Goal: Task Accomplishment & Management: Manage account settings

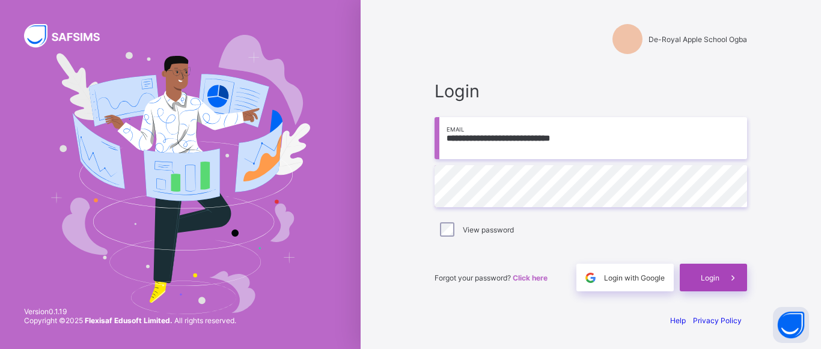
click at [719, 277] on span "Login" at bounding box center [710, 278] width 19 height 9
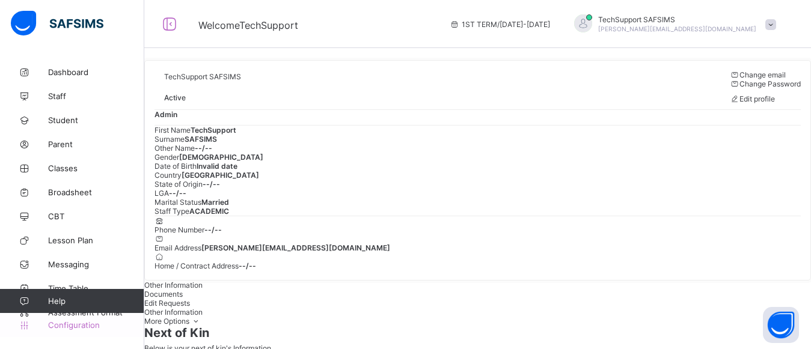
click at [81, 326] on span "Configuration" at bounding box center [96, 325] width 96 height 10
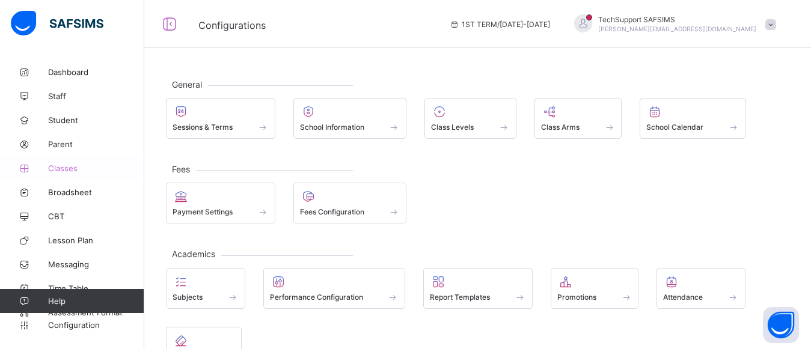
click at [64, 168] on span "Classes" at bounding box center [96, 169] width 96 height 10
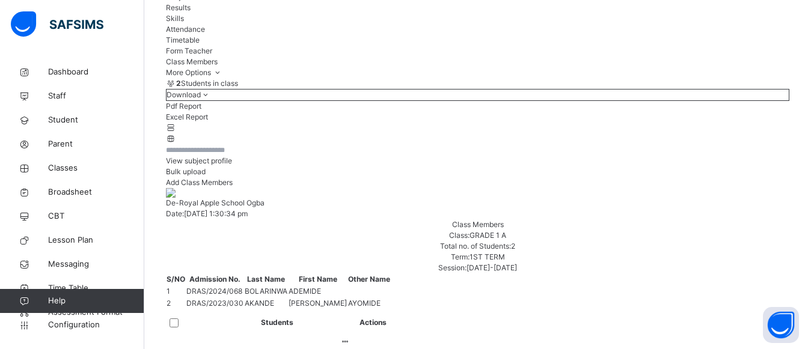
scroll to position [144, 0]
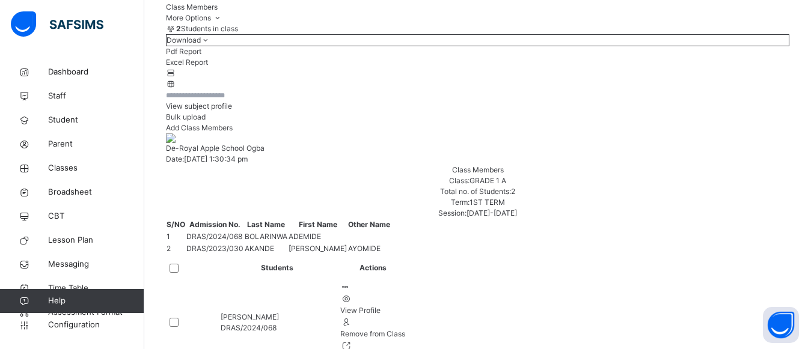
scroll to position [191, 0]
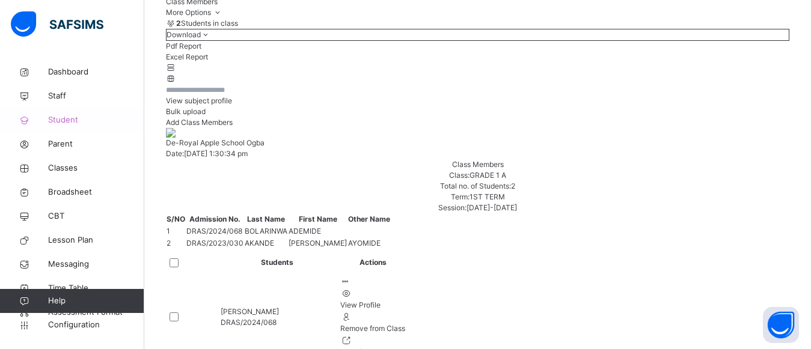
click at [62, 119] on span "Student" at bounding box center [96, 120] width 96 height 12
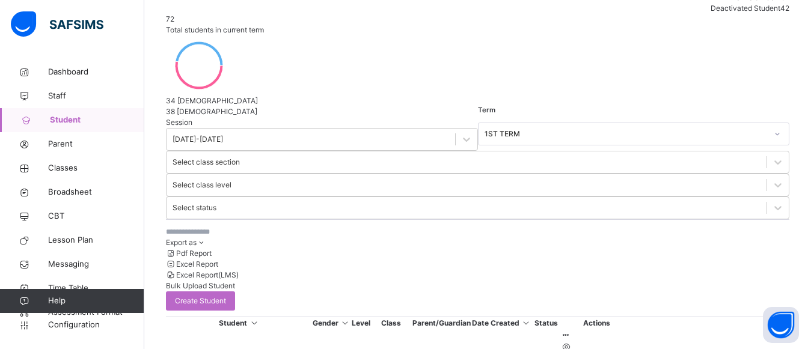
scroll to position [191, 0]
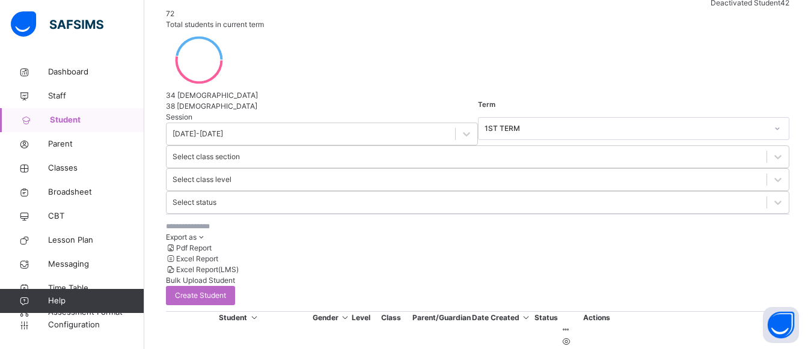
click at [216, 221] on input "text" at bounding box center [256, 226] width 180 height 11
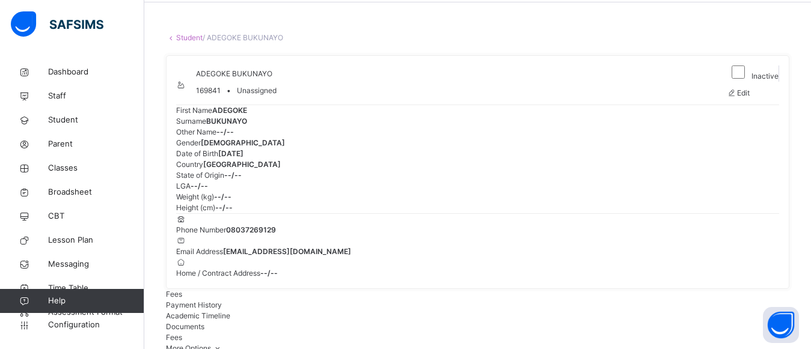
scroll to position [23, 0]
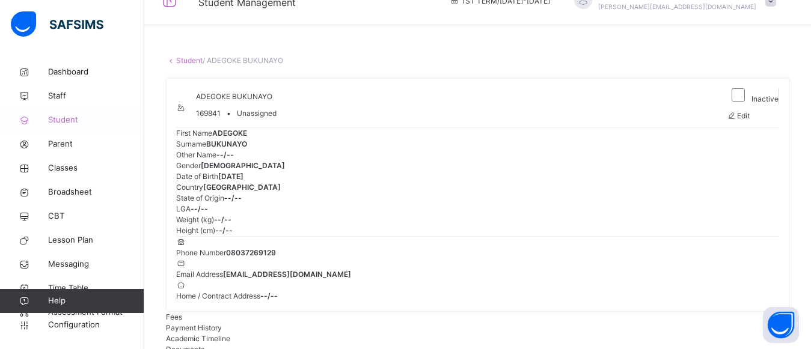
click at [67, 121] on span "Student" at bounding box center [96, 120] width 96 height 12
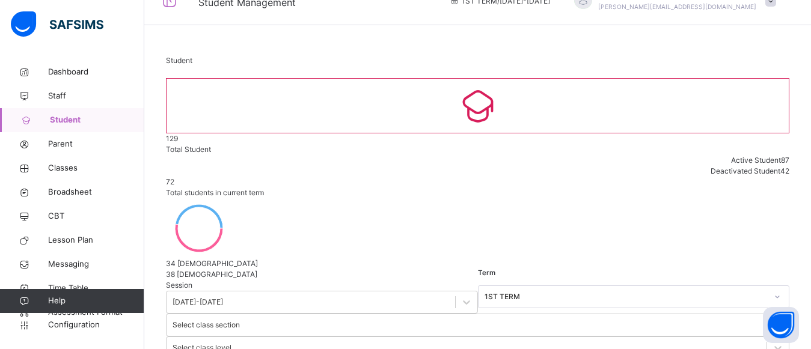
click at [60, 123] on span "Student" at bounding box center [97, 120] width 94 height 12
select select "**"
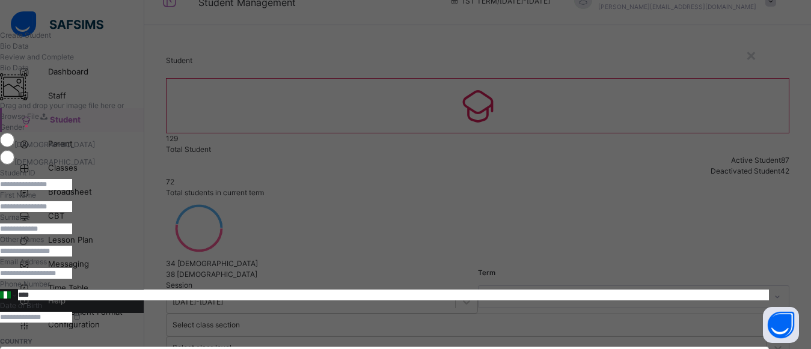
click at [544, 73] on div "Bio Data" at bounding box center [384, 68] width 769 height 11
click at [757, 52] on div "×" at bounding box center [751, 54] width 11 height 25
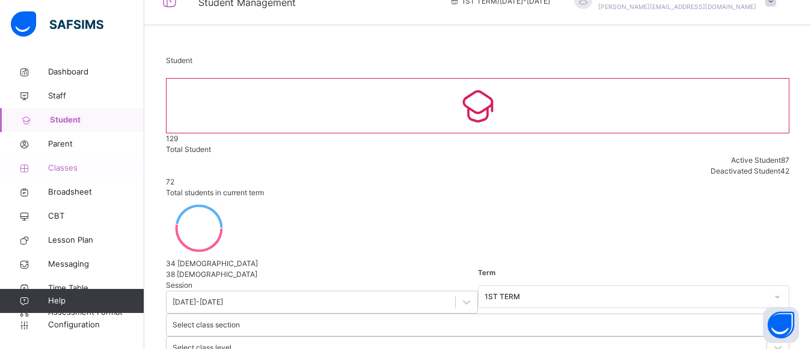
click at [66, 161] on link "Classes" at bounding box center [72, 168] width 144 height 24
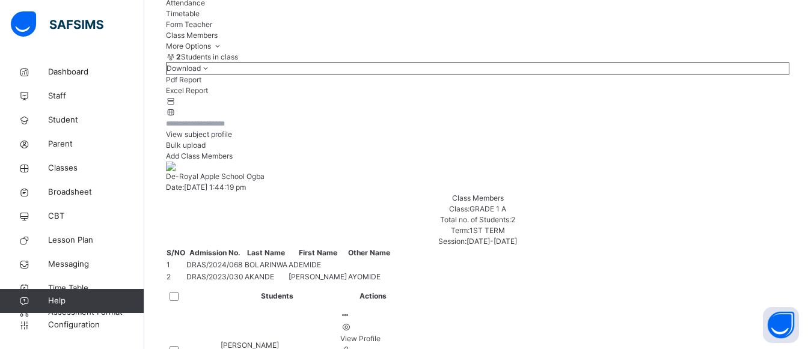
scroll to position [168, 0]
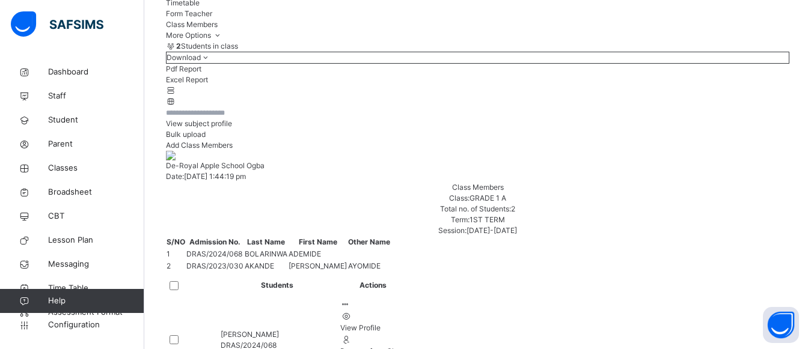
click at [233, 150] on span "Add Class Members" at bounding box center [199, 145] width 67 height 9
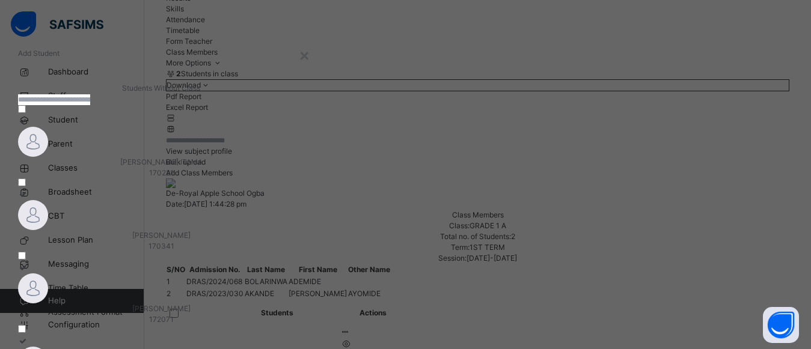
scroll to position [120, 0]
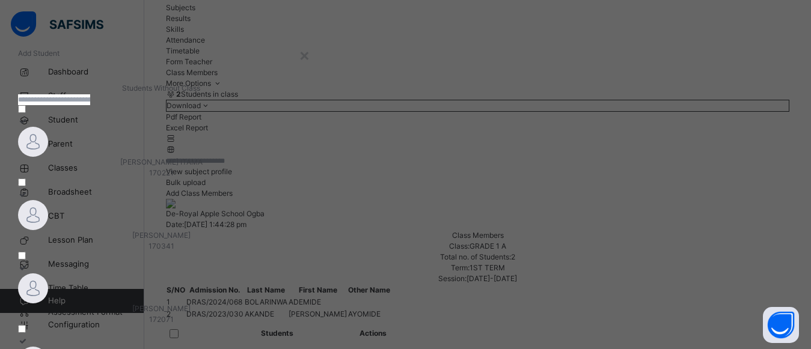
click at [304, 94] on div "Students Without Class" at bounding box center [161, 88] width 286 height 11
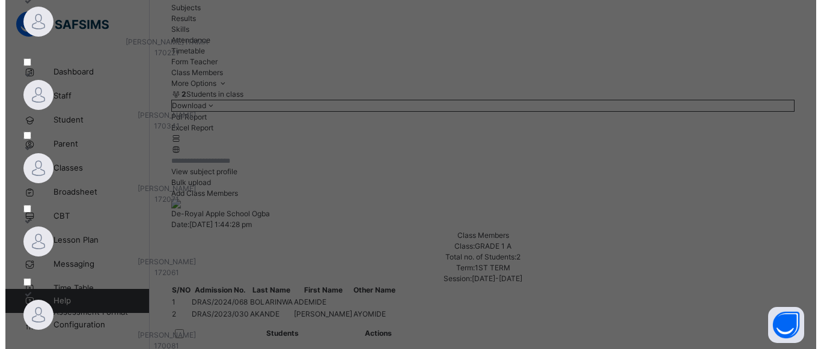
scroll to position [144, 0]
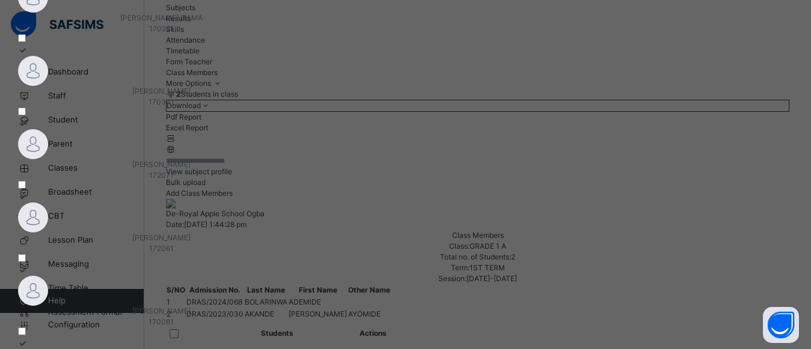
click at [191, 233] on span "ABU-SUFYAN ABDULHAFIS" at bounding box center [161, 237] width 58 height 9
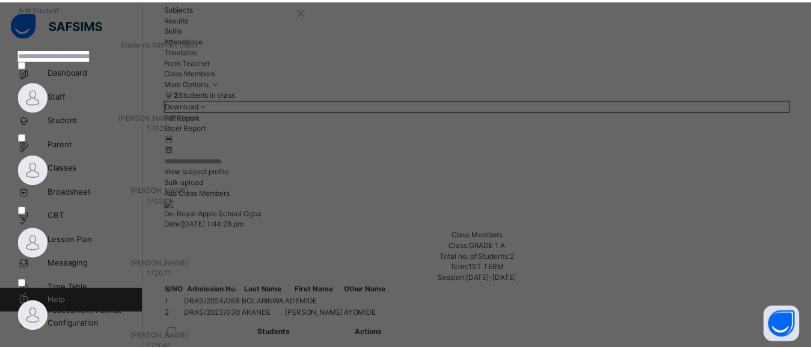
scroll to position [0, 0]
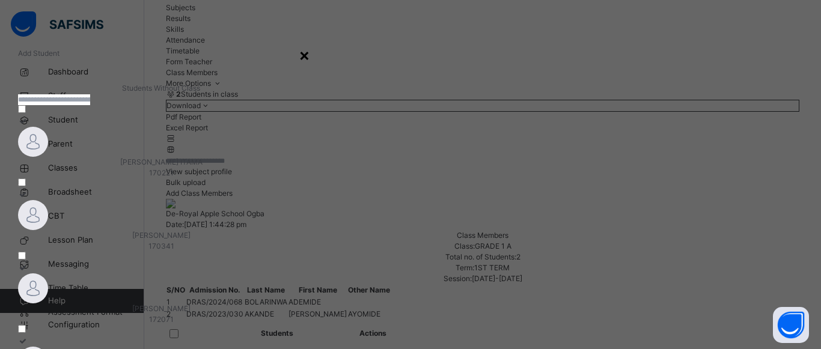
click at [310, 57] on div "×" at bounding box center [304, 54] width 11 height 25
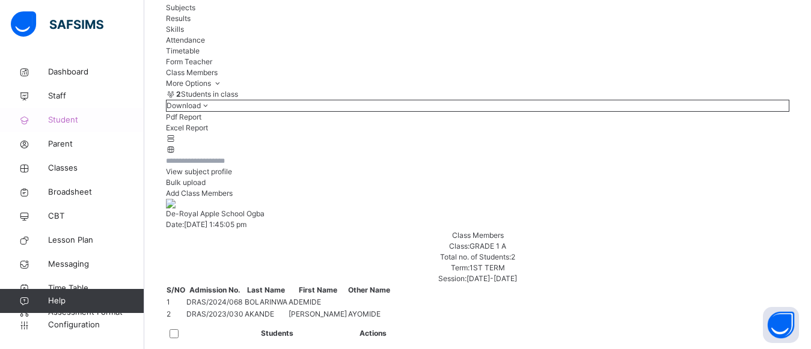
click at [57, 121] on span "Student" at bounding box center [96, 120] width 96 height 12
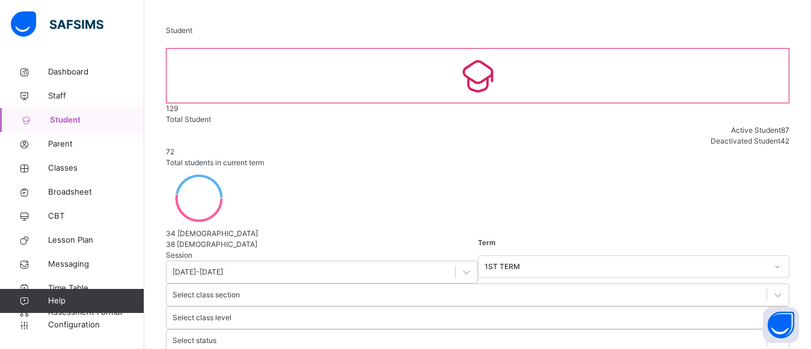
scroll to position [46, 0]
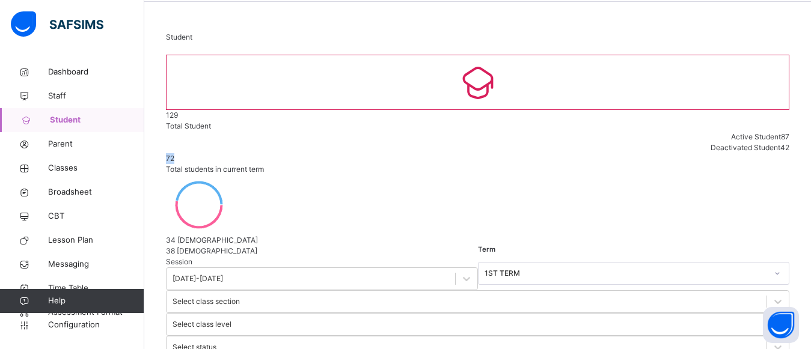
drag, startPoint x: 464, startPoint y: 90, endPoint x: 487, endPoint y: 90, distance: 22.9
click at [174, 154] on span "72" at bounding box center [170, 158] width 8 height 9
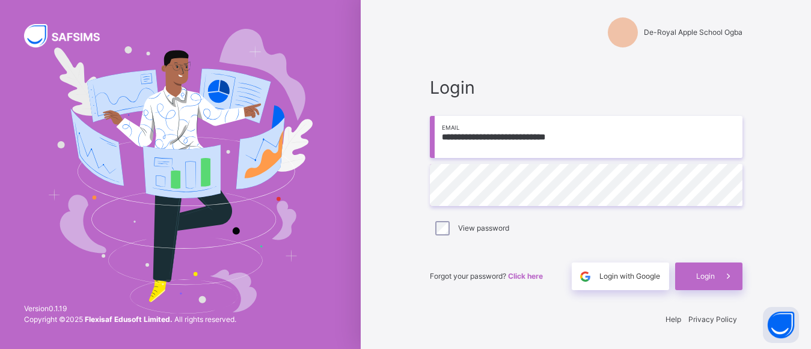
scroll to position [7, 0]
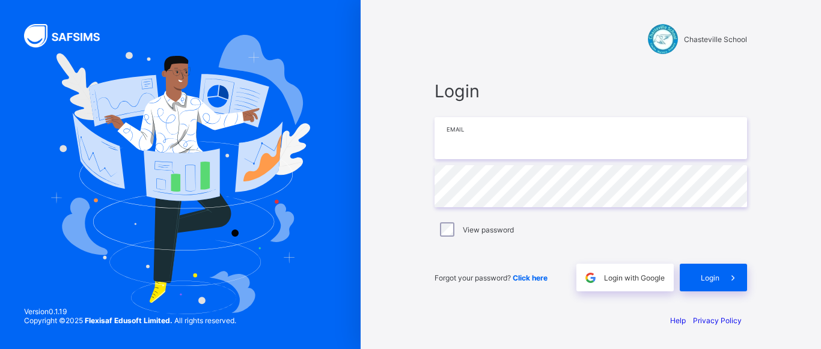
click at [480, 132] on input "email" at bounding box center [591, 138] width 313 height 42
type input "**********"
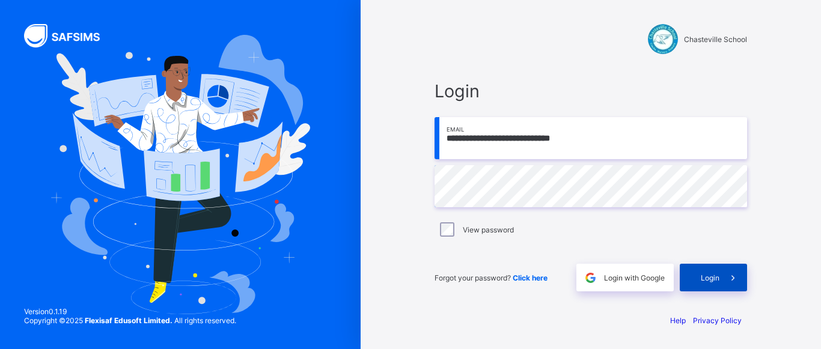
click at [701, 276] on span "Login" at bounding box center [710, 278] width 19 height 9
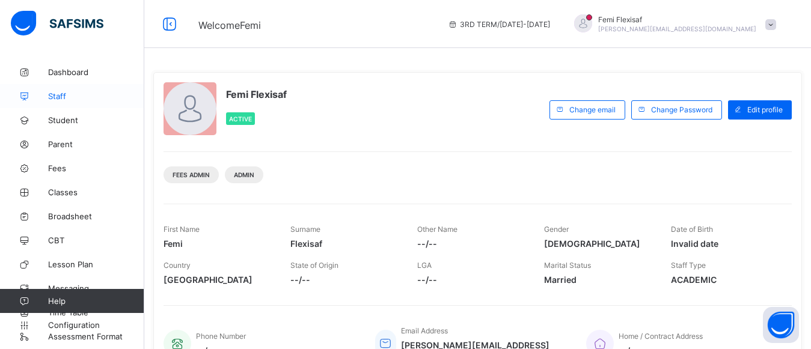
click at [54, 93] on span "Staff" at bounding box center [96, 96] width 96 height 10
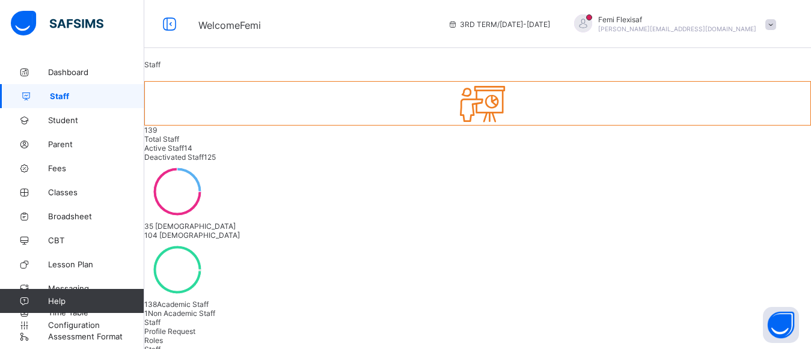
type input "*"
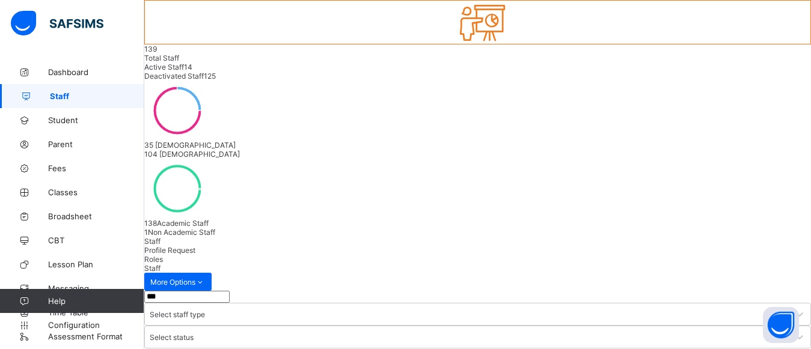
type input "***"
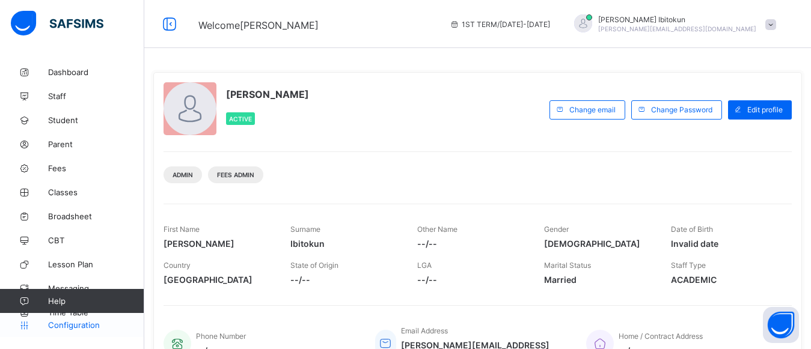
click at [93, 322] on span "Configuration" at bounding box center [96, 325] width 96 height 10
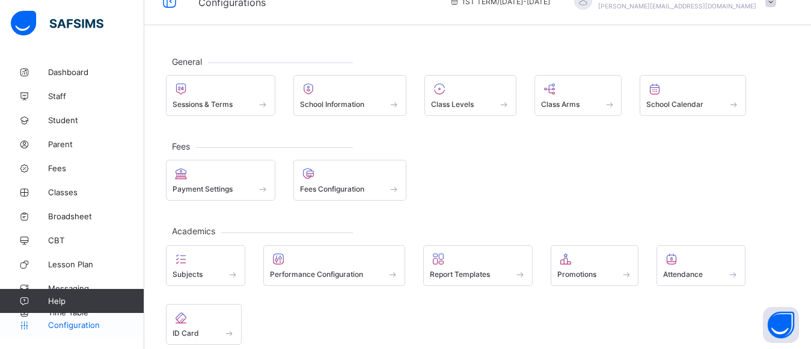
scroll to position [24, 0]
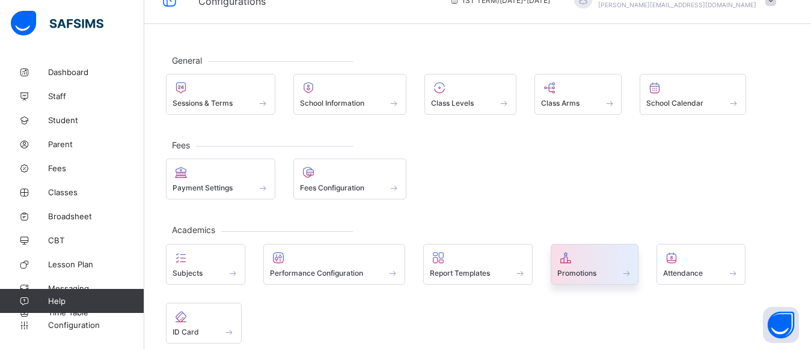
click at [589, 273] on span "Promotions" at bounding box center [576, 273] width 39 height 9
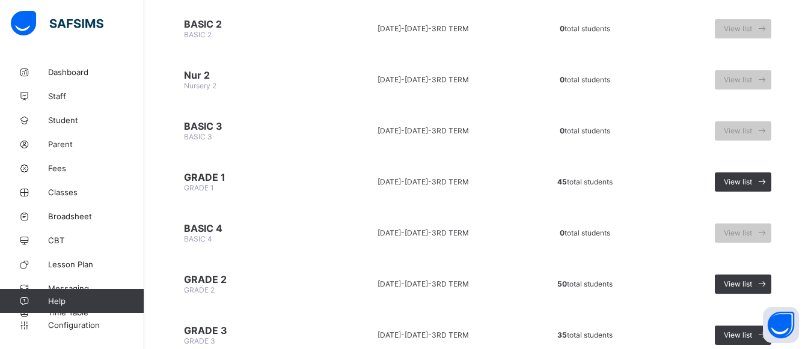
scroll to position [254, 0]
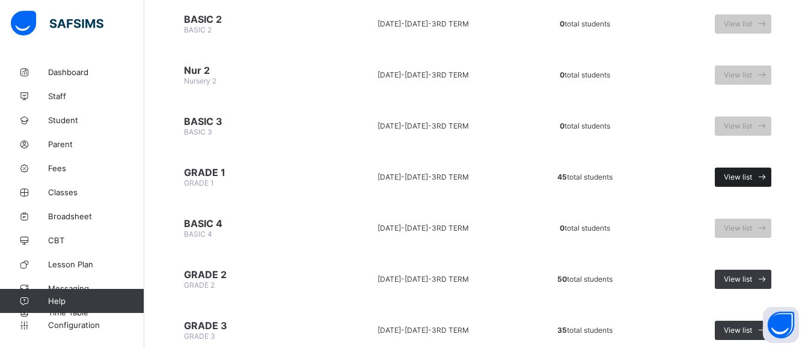
click at [752, 180] on span "View list" at bounding box center [738, 177] width 28 height 9
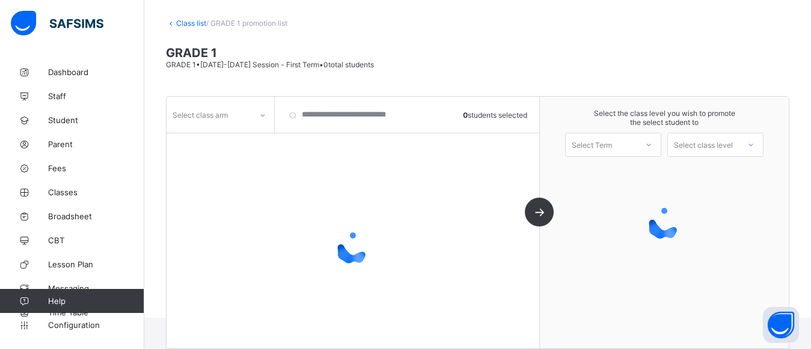
scroll to position [88, 0]
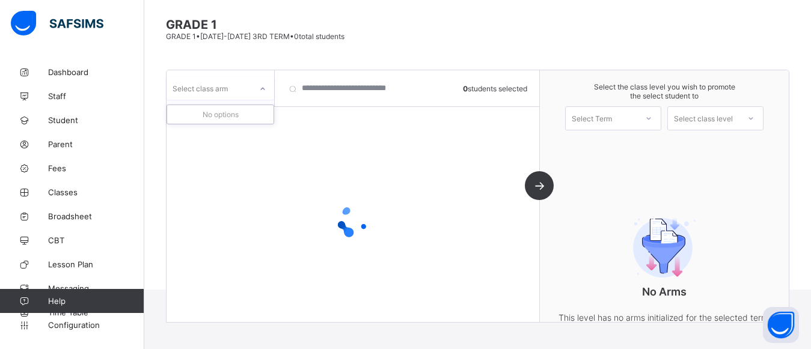
click at [259, 97] on div at bounding box center [263, 88] width 20 height 19
click at [311, 141] on div at bounding box center [353, 221] width 373 height 228
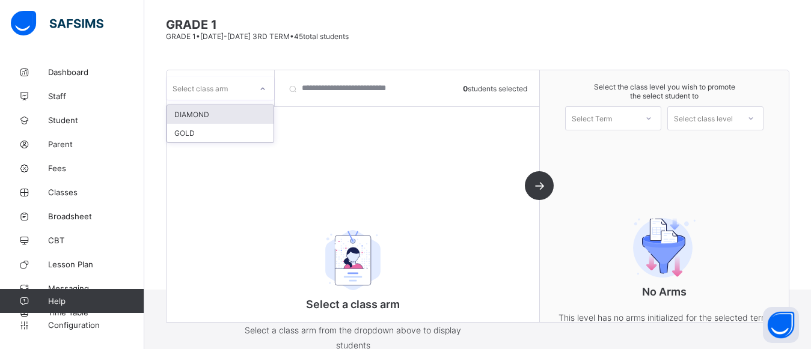
click at [260, 95] on div at bounding box center [263, 88] width 20 height 19
click at [211, 117] on div "DIAMOND" at bounding box center [220, 114] width 106 height 19
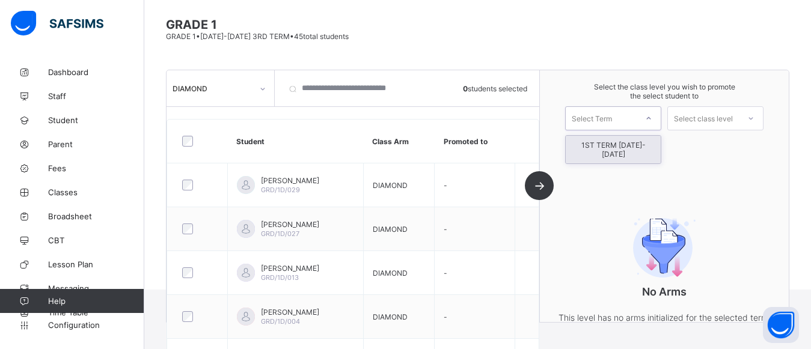
click at [648, 121] on div at bounding box center [649, 118] width 22 height 20
click at [187, 147] on div at bounding box center [198, 141] width 42 height 25
click at [649, 126] on div at bounding box center [649, 118] width 22 height 20
click at [660, 148] on div "1ST TERM [DATE]-[DATE]" at bounding box center [613, 150] width 95 height 28
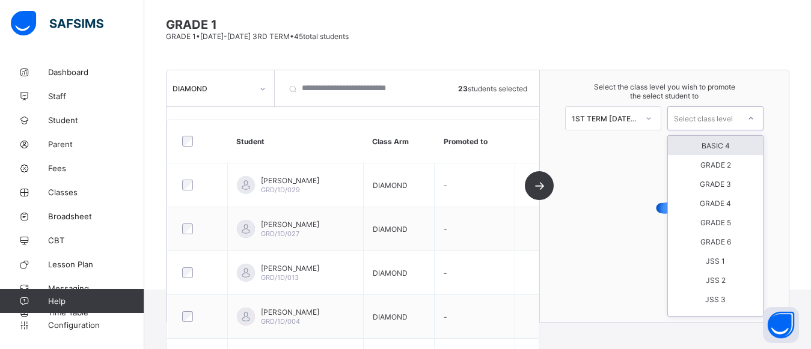
click at [753, 120] on div at bounding box center [751, 118] width 22 height 20
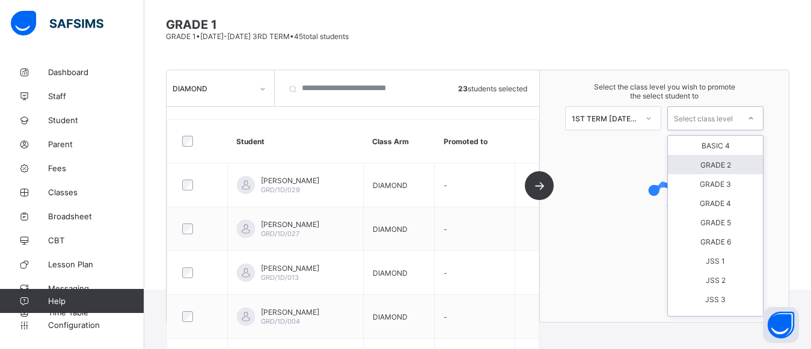
click at [725, 170] on div "GRADE 2" at bounding box center [715, 164] width 95 height 19
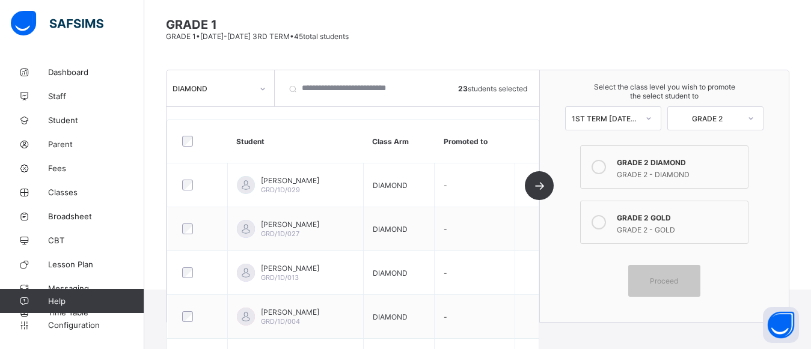
click at [602, 170] on icon at bounding box center [599, 167] width 14 height 14
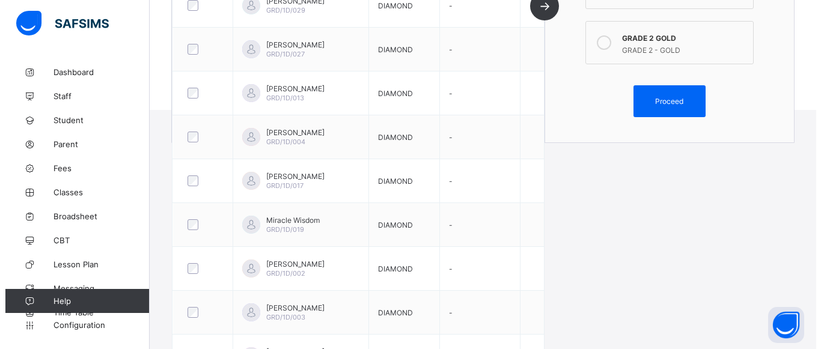
scroll to position [275, 0]
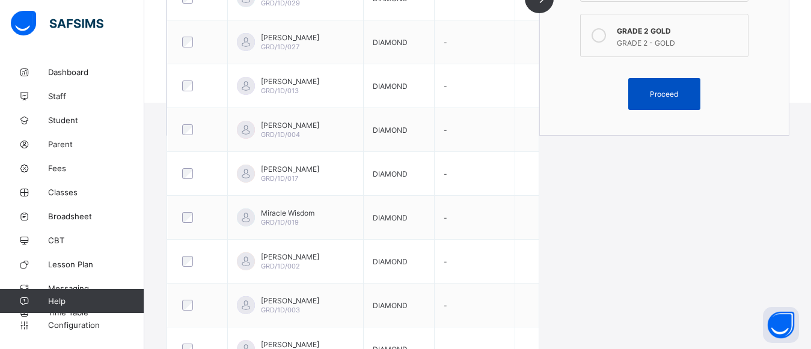
click at [660, 93] on span "Proceed" at bounding box center [664, 94] width 28 height 9
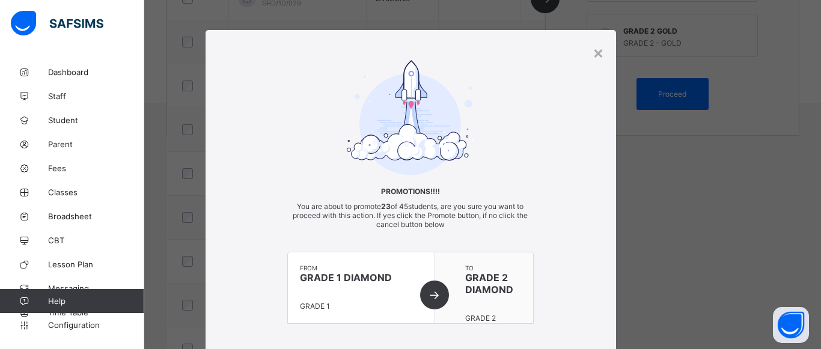
click at [554, 177] on div "Promotions!!!! You are about to promote 23 of 45 students, are you sure you wan…" at bounding box center [411, 204] width 411 height 288
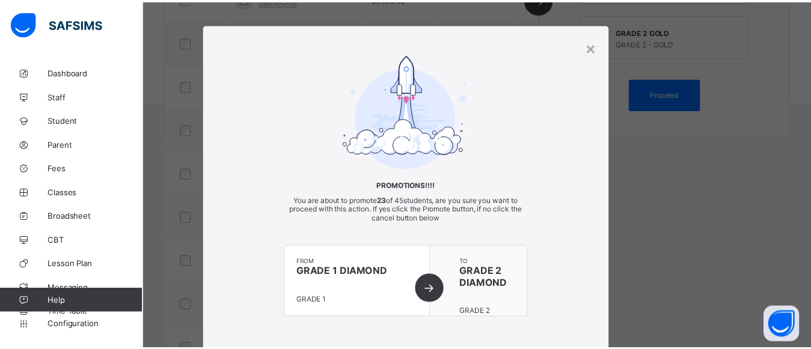
scroll to position [0, 0]
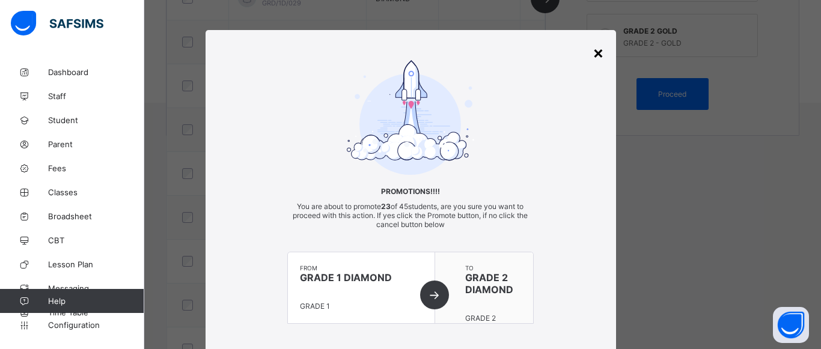
click at [596, 52] on div "×" at bounding box center [598, 52] width 11 height 20
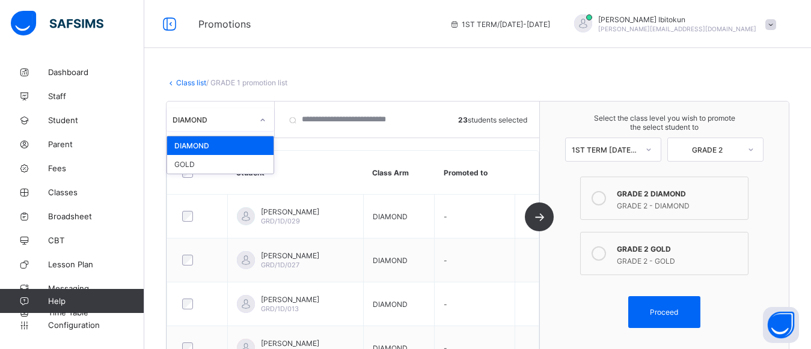
click at [263, 125] on icon at bounding box center [262, 120] width 7 height 12
click at [192, 168] on div "GOLD" at bounding box center [220, 164] width 106 height 19
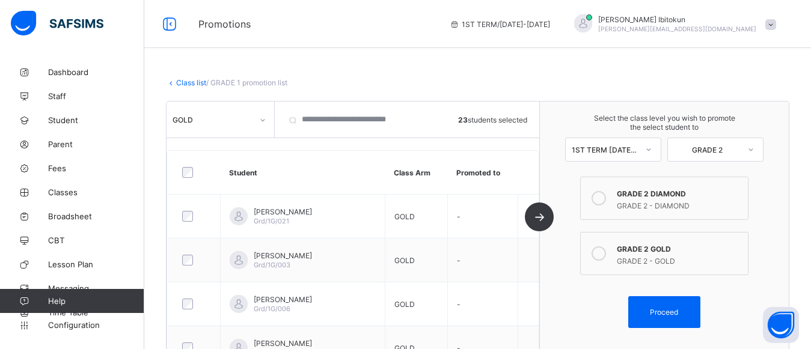
click at [603, 257] on icon at bounding box center [599, 254] width 14 height 14
click at [262, 124] on icon at bounding box center [262, 120] width 7 height 12
click at [186, 84] on link "Class list" at bounding box center [191, 82] width 30 height 9
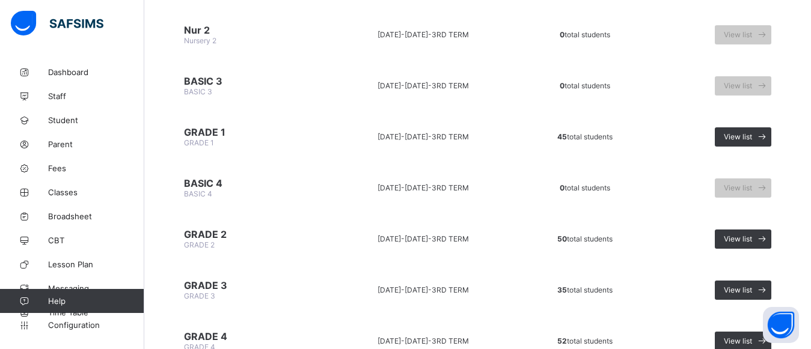
scroll to position [297, 0]
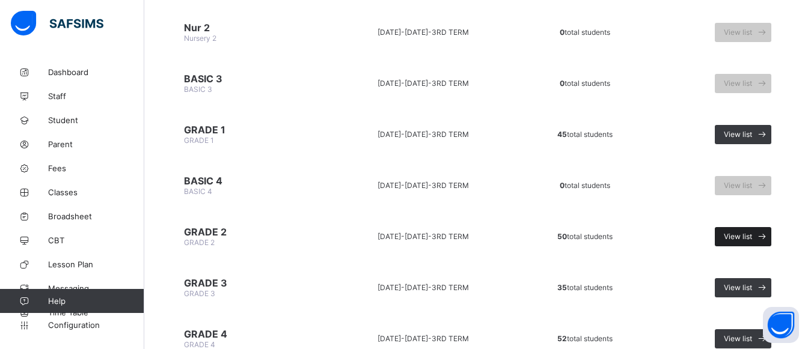
click at [747, 236] on span "View list" at bounding box center [738, 236] width 28 height 9
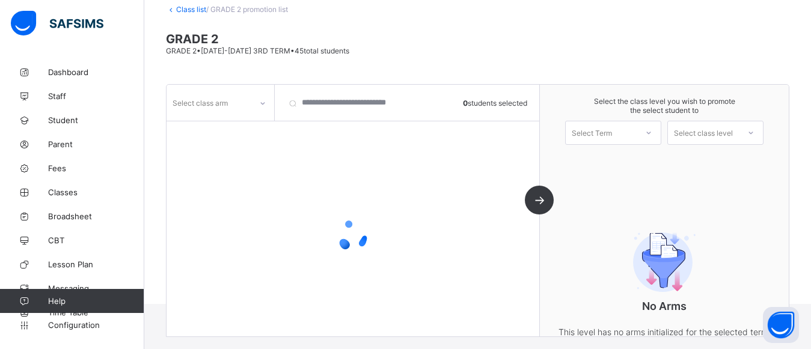
scroll to position [88, 0]
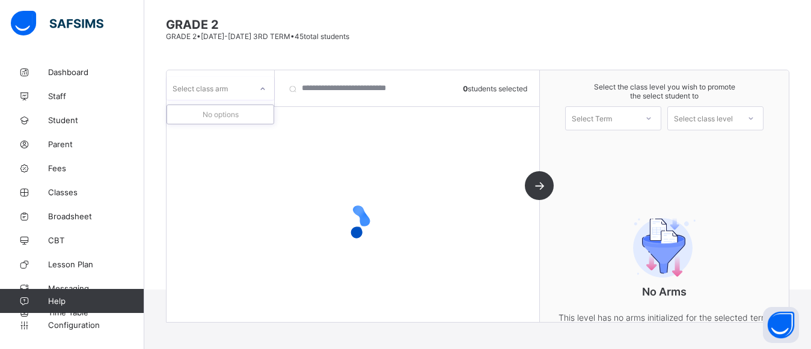
click at [253, 96] on div at bounding box center [263, 88] width 20 height 19
click at [234, 113] on div "No options" at bounding box center [220, 114] width 106 height 19
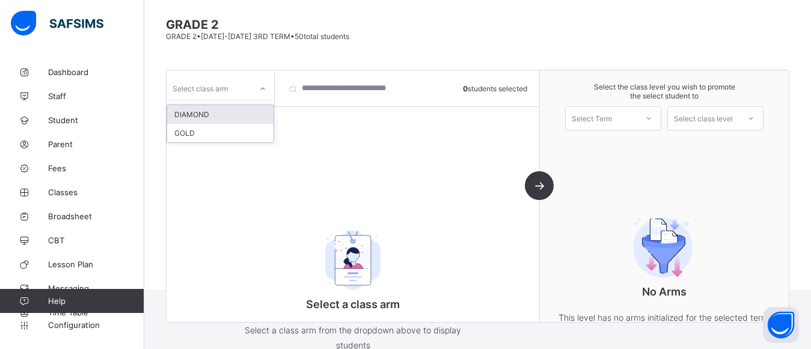
click at [247, 111] on div "DIAMOND" at bounding box center [220, 114] width 106 height 19
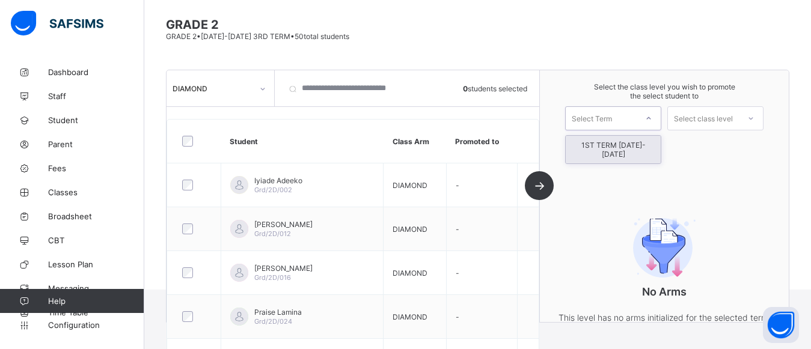
click at [628, 121] on div "Select Term" at bounding box center [601, 118] width 71 height 17
click at [634, 149] on div "1ST TERM [DATE]-[DATE]" at bounding box center [613, 150] width 95 height 28
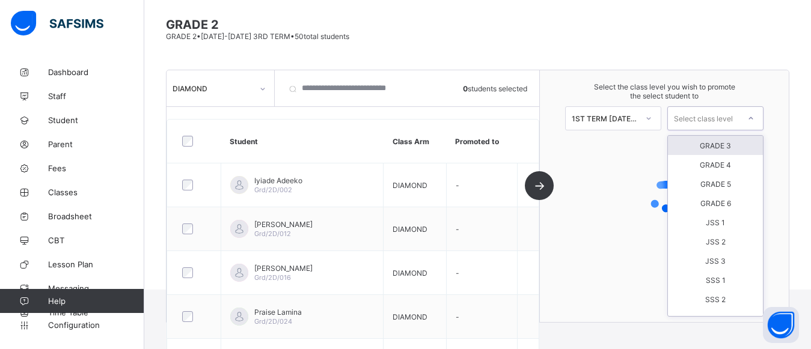
click at [725, 120] on div "Select class level" at bounding box center [703, 118] width 59 height 24
click at [717, 146] on div "GRADE 3" at bounding box center [715, 145] width 95 height 19
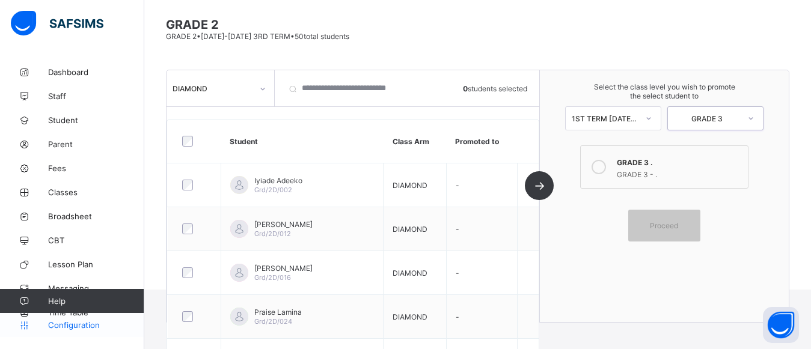
click at [77, 326] on span "Configuration" at bounding box center [96, 325] width 96 height 10
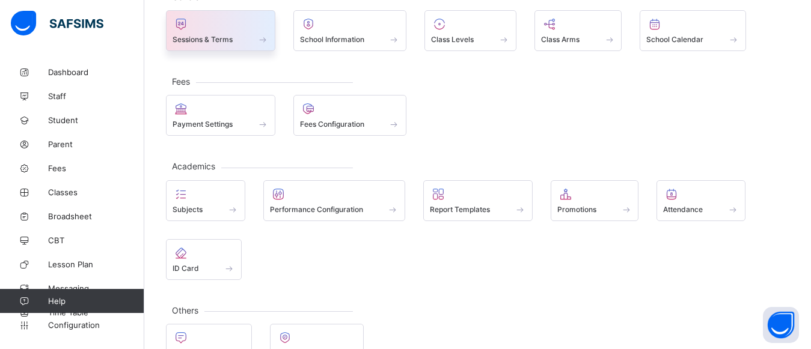
click at [209, 39] on span "Sessions & Terms" at bounding box center [203, 39] width 60 height 9
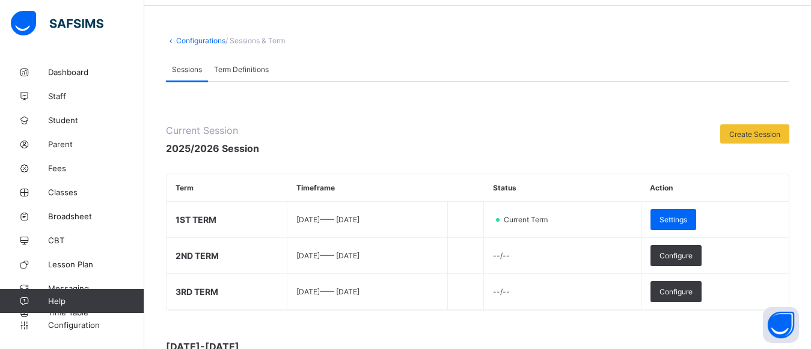
scroll to position [88, 0]
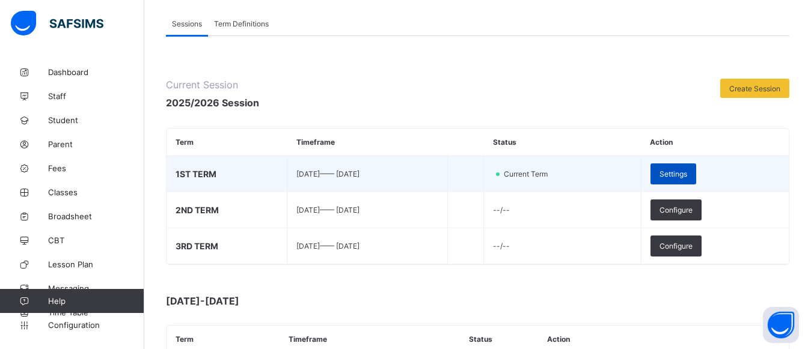
click at [696, 179] on div "Settings" at bounding box center [674, 174] width 46 height 21
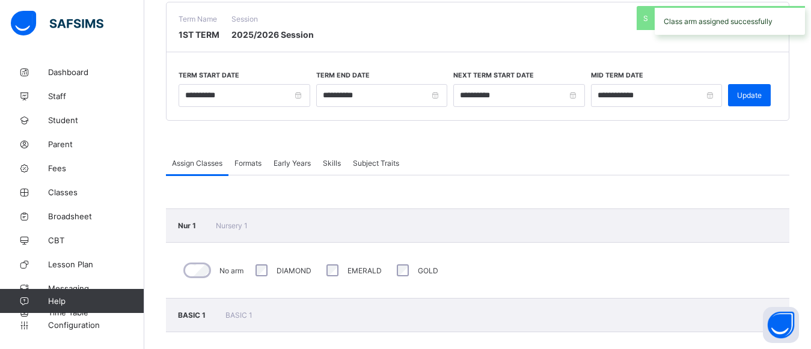
scroll to position [80, 0]
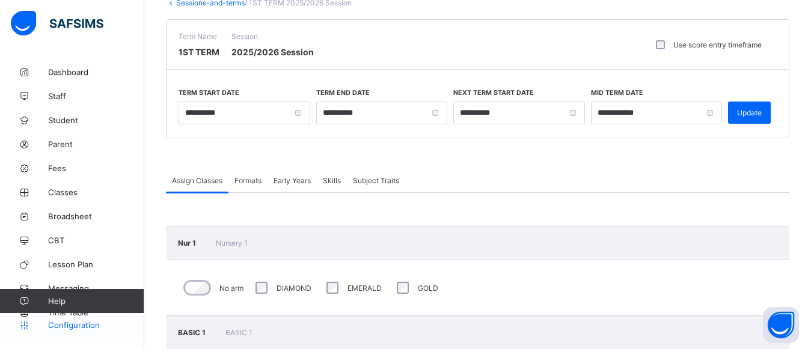
click at [75, 328] on span "Configuration" at bounding box center [96, 325] width 96 height 10
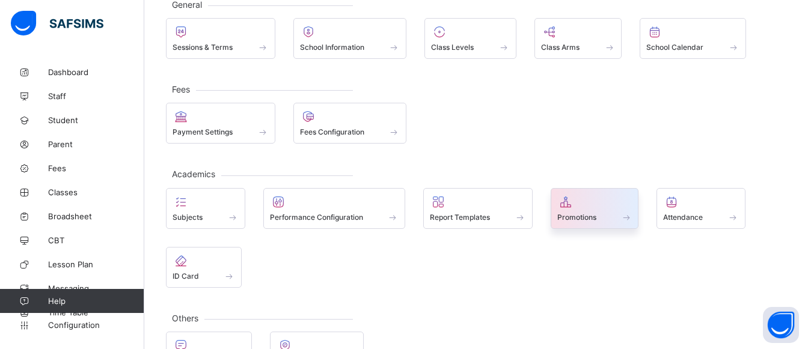
click at [590, 215] on span "Promotions" at bounding box center [576, 217] width 39 height 9
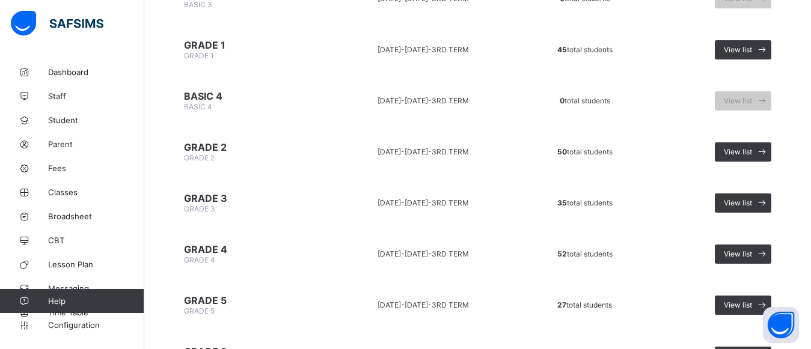
scroll to position [389, 0]
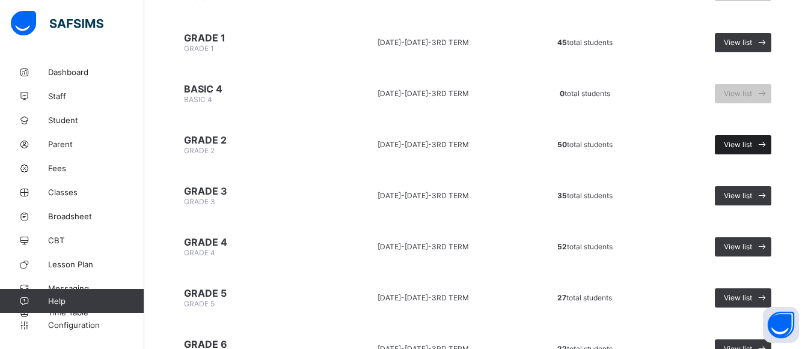
click at [749, 151] on div "View list" at bounding box center [743, 144] width 57 height 19
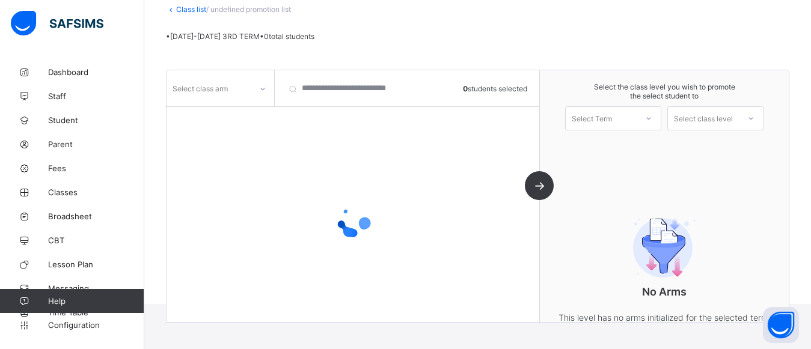
scroll to position [88, 0]
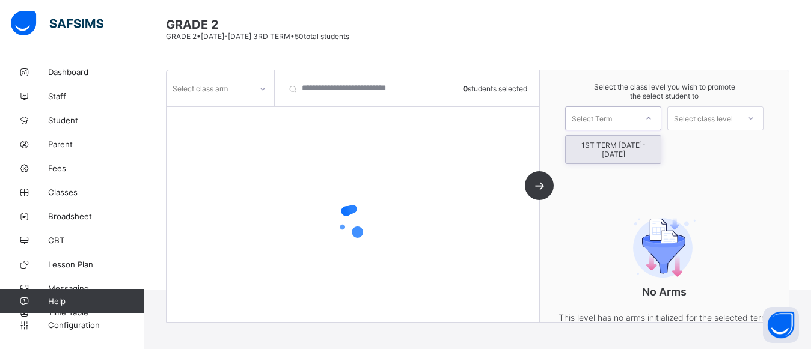
click at [652, 121] on icon at bounding box center [648, 118] width 7 height 12
click at [636, 145] on div "1ST TERM [DATE]-[DATE]" at bounding box center [613, 150] width 95 height 28
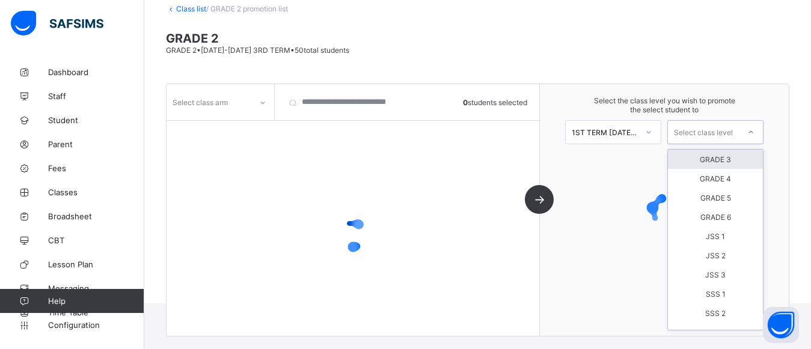
click at [720, 135] on div "Select class level" at bounding box center [703, 132] width 59 height 24
click at [725, 159] on div "GRADE 3" at bounding box center [715, 159] width 95 height 19
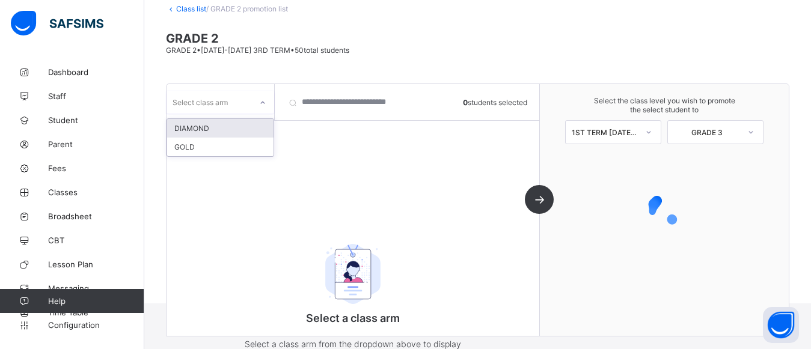
click at [244, 108] on div "Select class arm" at bounding box center [209, 102] width 85 height 17
click at [200, 127] on div "DIAMOND" at bounding box center [220, 128] width 106 height 19
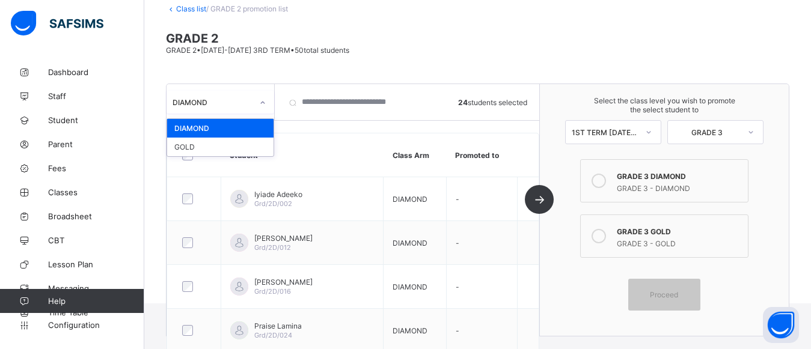
click at [259, 111] on div at bounding box center [263, 102] width 20 height 19
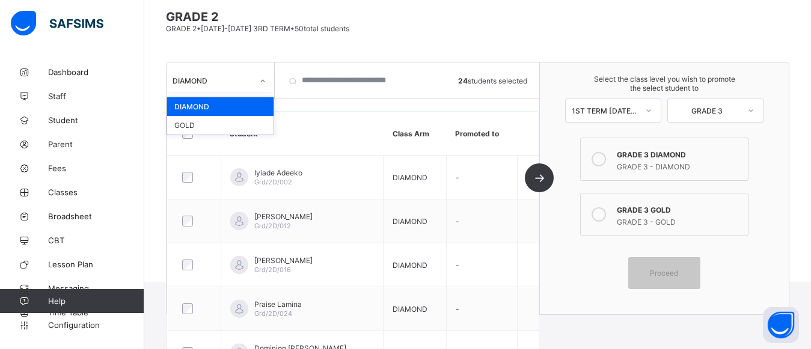
scroll to position [76, 0]
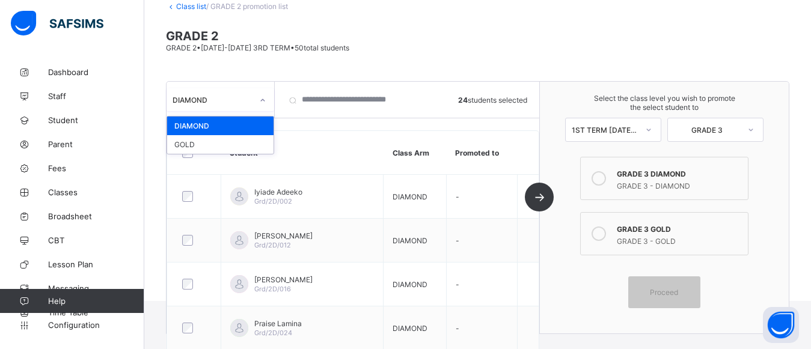
click at [566, 46] on div "GRADE 2 GRADE 2 • 2024-2025 3RD TERM • 50 total students" at bounding box center [478, 40] width 624 height 23
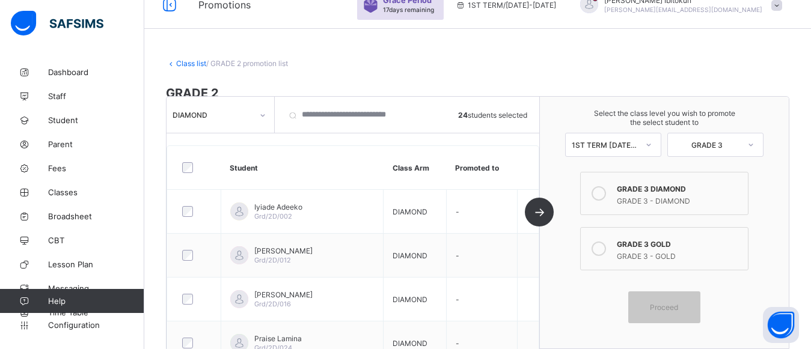
scroll to position [0, 0]
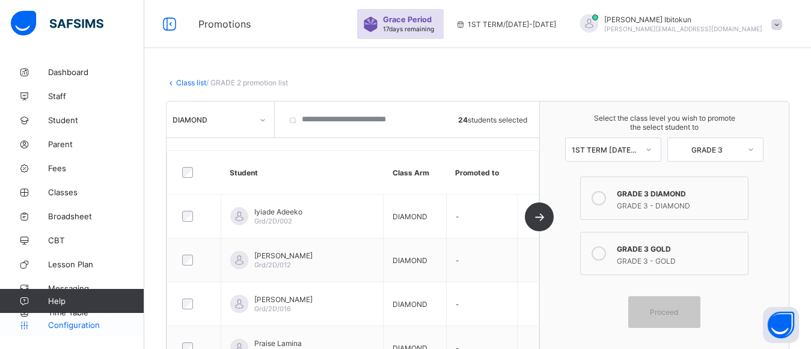
click at [85, 326] on span "Configuration" at bounding box center [96, 325] width 96 height 10
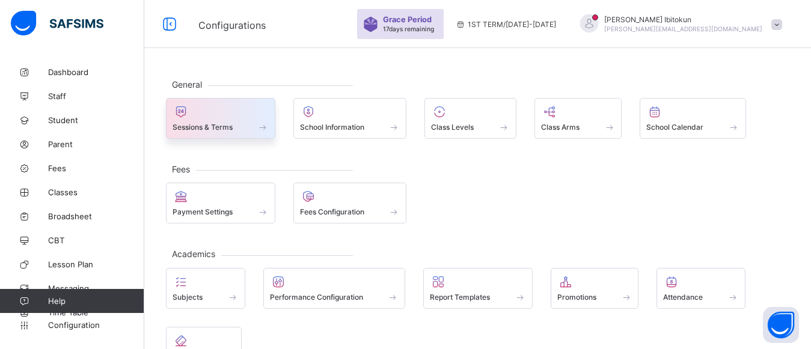
click at [213, 119] on span at bounding box center [221, 120] width 96 height 3
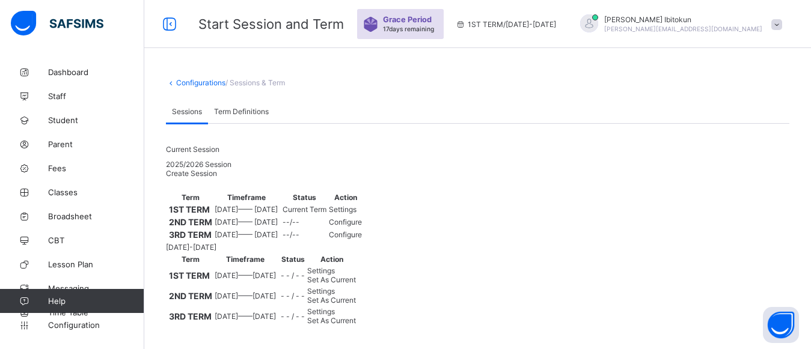
scroll to position [3, 0]
click at [357, 214] on span "Settings" at bounding box center [343, 209] width 28 height 9
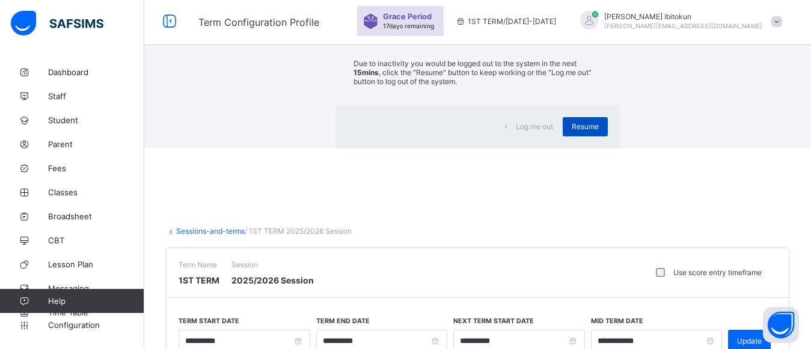
click at [563, 136] on div "Resume" at bounding box center [585, 126] width 45 height 19
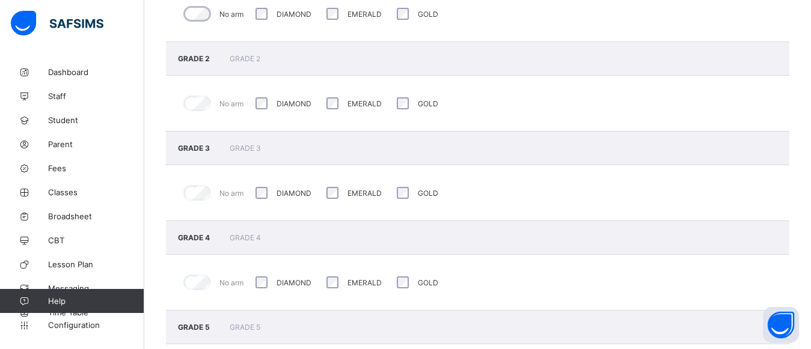
scroll to position [893, 0]
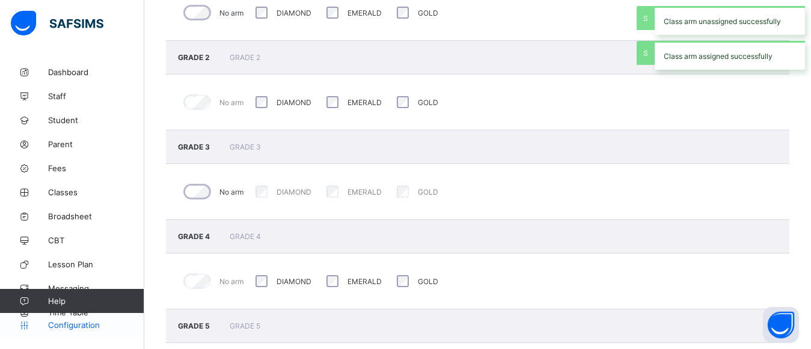
click at [85, 325] on span "Configuration" at bounding box center [96, 325] width 96 height 10
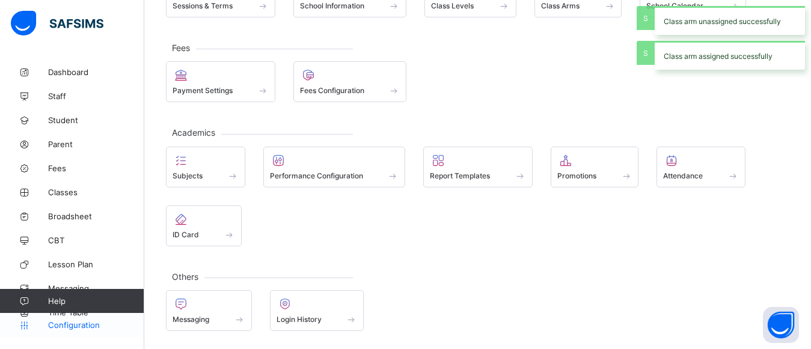
scroll to position [121, 0]
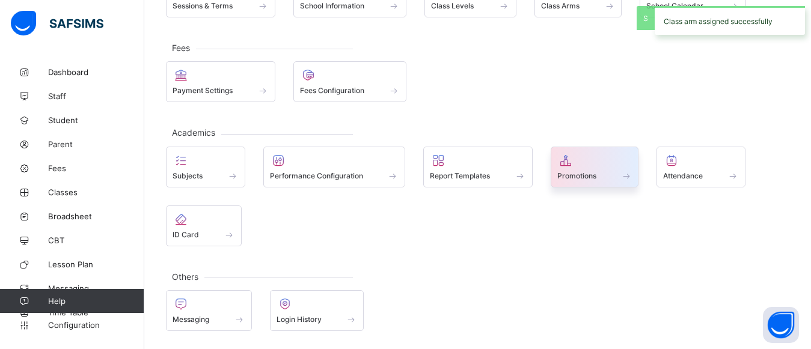
click at [566, 164] on icon at bounding box center [565, 160] width 17 height 14
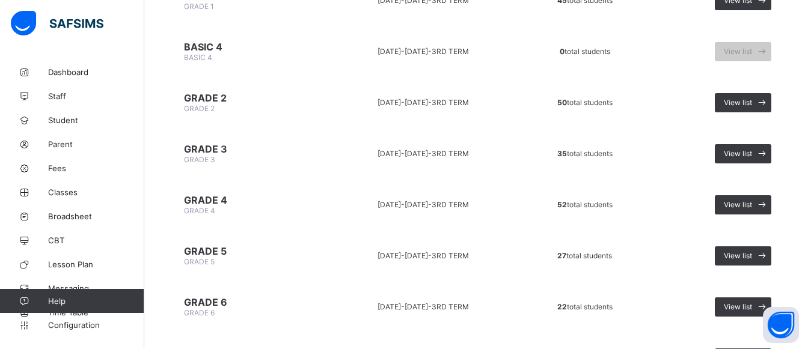
scroll to position [433, 0]
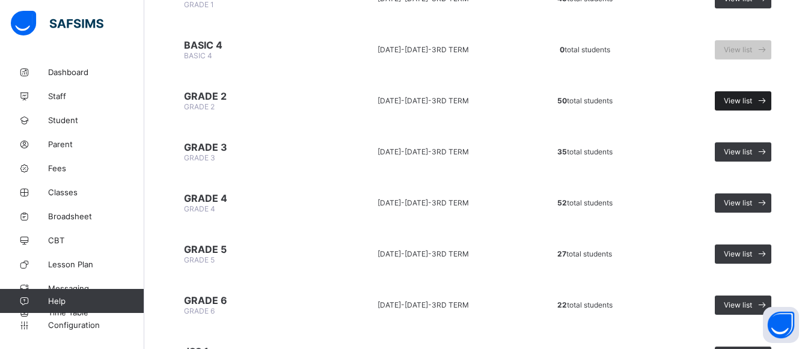
click at [752, 100] on span "View list" at bounding box center [738, 100] width 28 height 9
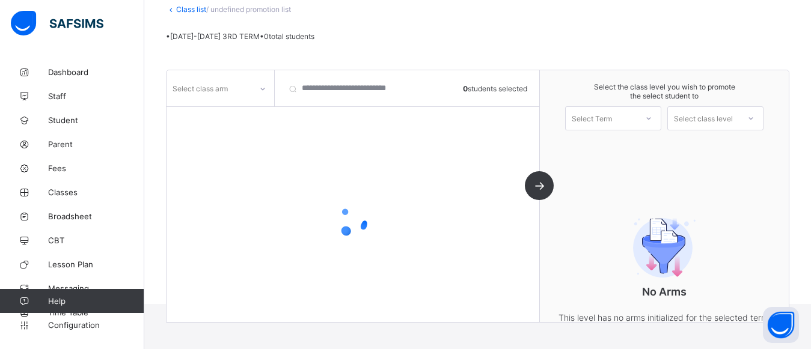
scroll to position [88, 0]
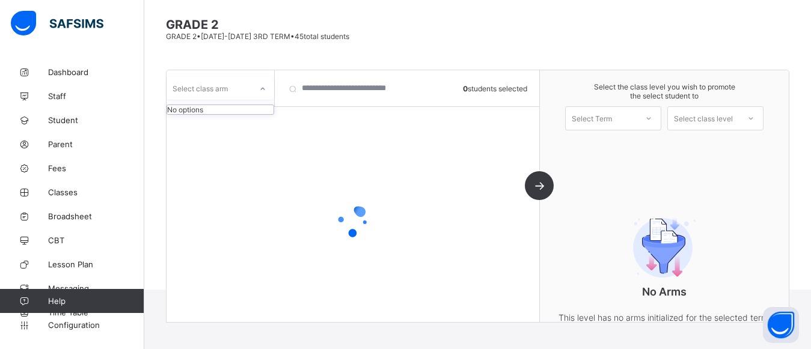
click at [258, 93] on div at bounding box center [263, 88] width 20 height 19
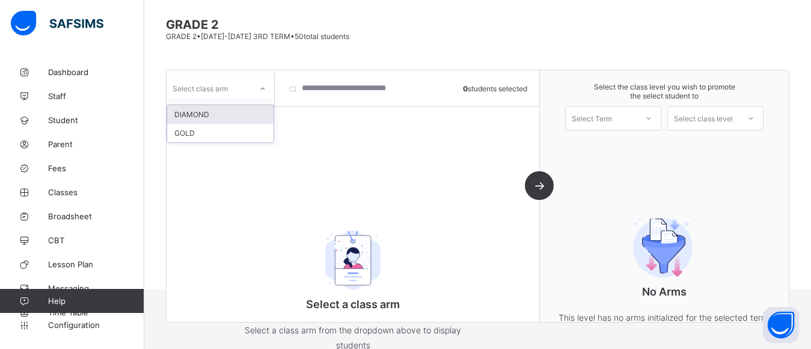
click at [214, 113] on div "DIAMOND" at bounding box center [220, 114] width 106 height 19
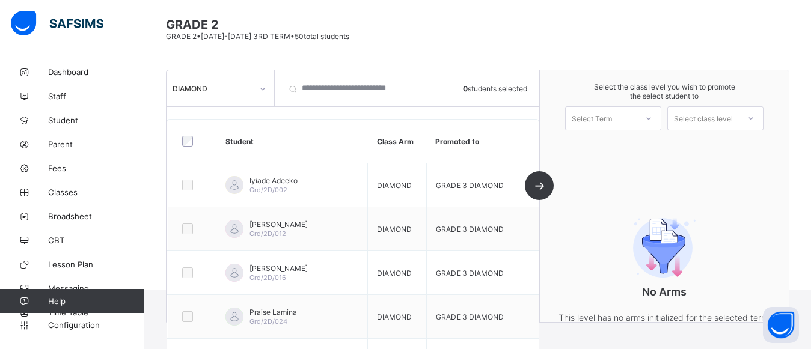
click at [657, 124] on div at bounding box center [649, 118] width 22 height 20
click at [630, 141] on div "1ST TERM [DATE]-[DATE]" at bounding box center [613, 150] width 95 height 28
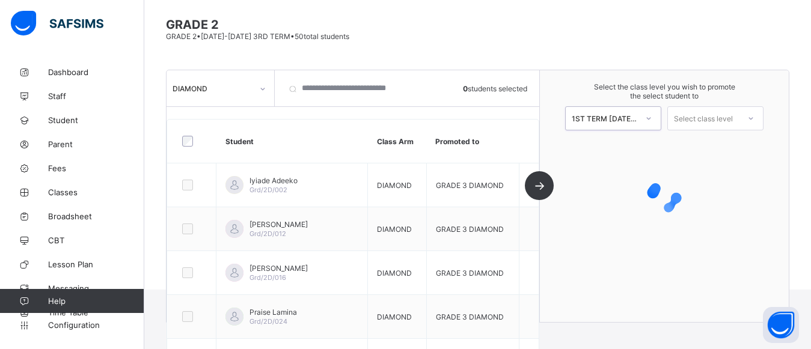
click at [713, 118] on div "Select class level" at bounding box center [703, 118] width 59 height 24
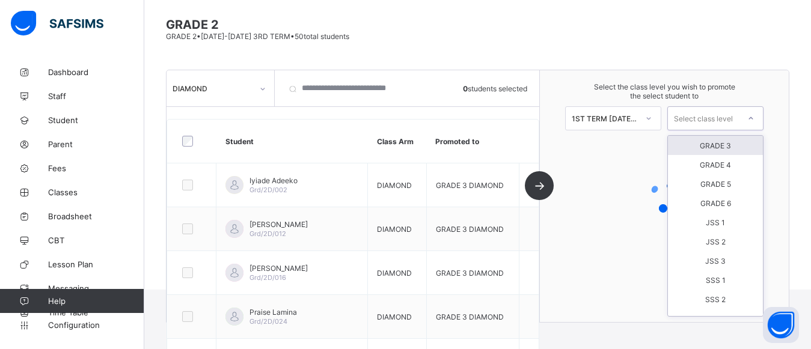
click at [719, 144] on div "GRADE 3" at bounding box center [715, 145] width 95 height 19
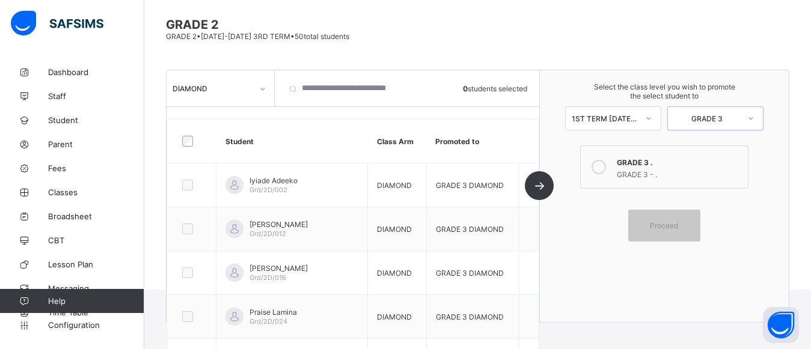
click at [260, 99] on div at bounding box center [262, 88] width 23 height 23
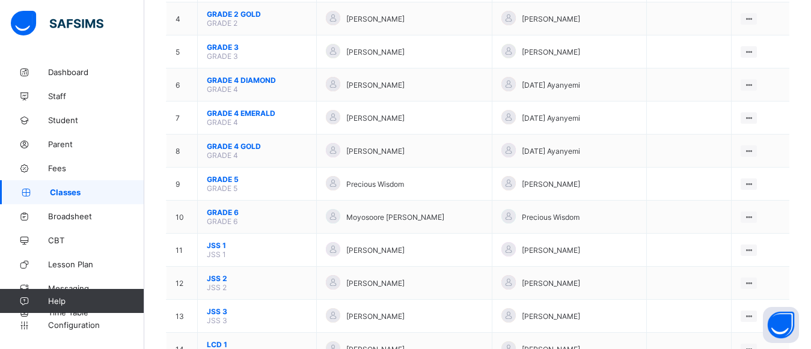
scroll to position [233, 0]
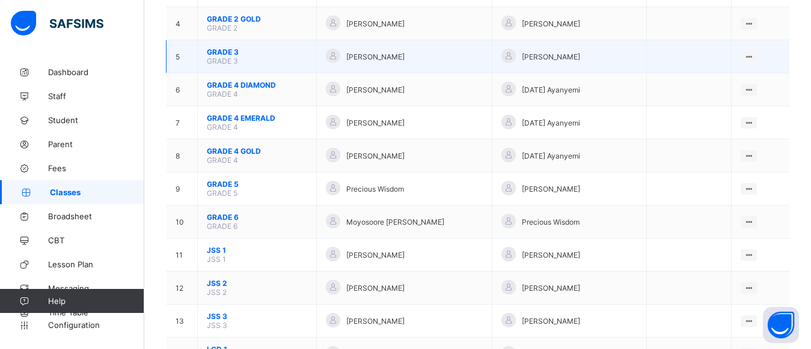
click at [221, 52] on span "GRADE 3" at bounding box center [257, 52] width 100 height 9
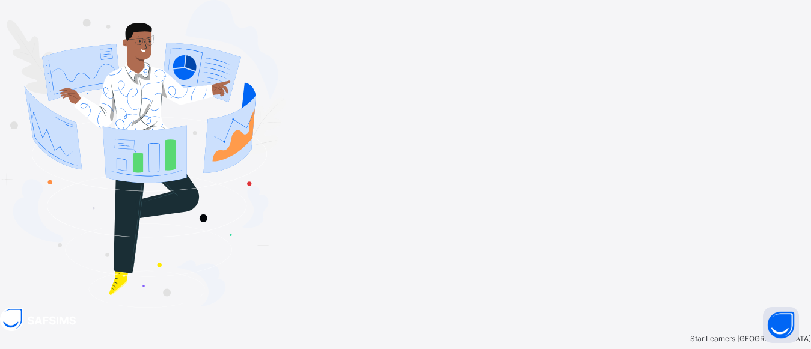
type input "**********"
